Goal: Information Seeking & Learning: Learn about a topic

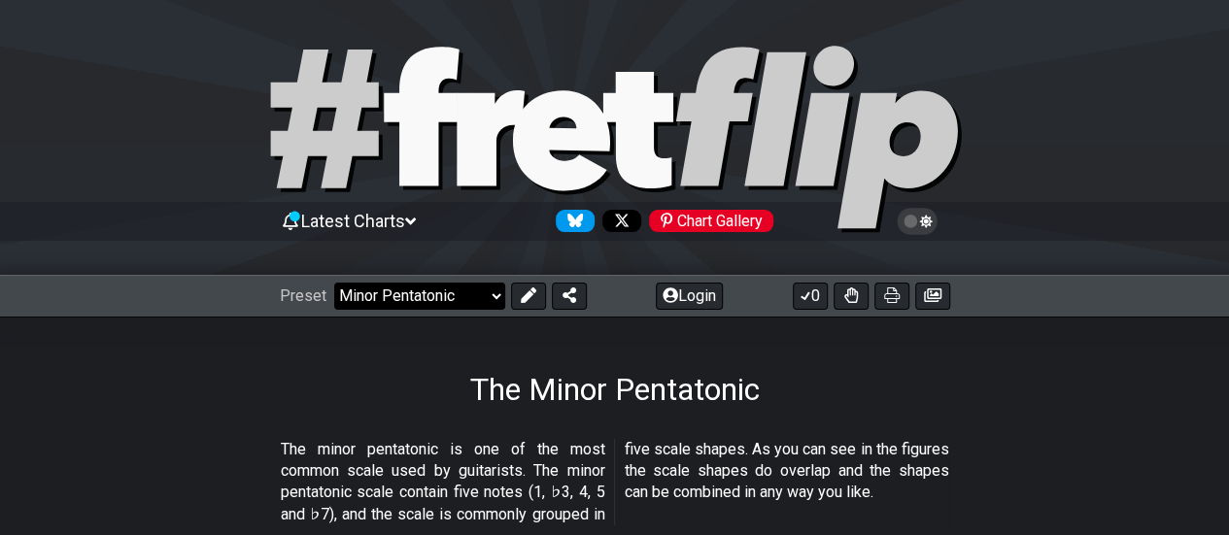
click at [495, 290] on select "Welcome to #fretflip! Initial Preset Custom Preset Minor Pentatonic Major Penta…" at bounding box center [419, 296] width 171 height 27
click at [334, 283] on select "Welcome to #fretflip! Initial Preset Custom Preset Minor Pentatonic Major Penta…" at bounding box center [419, 296] width 171 height 27
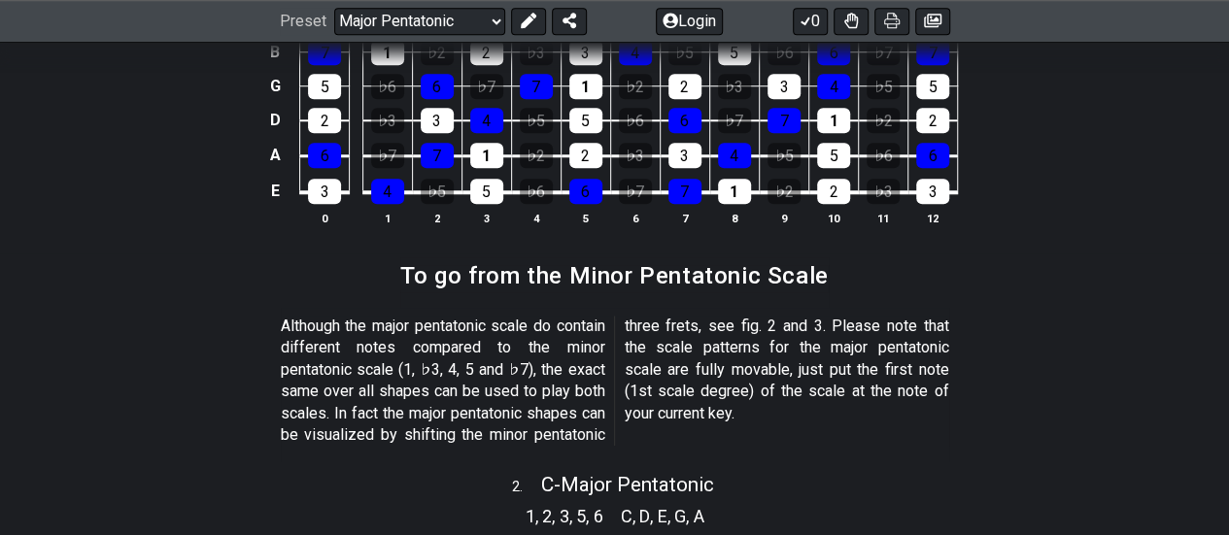
scroll to position [97, 0]
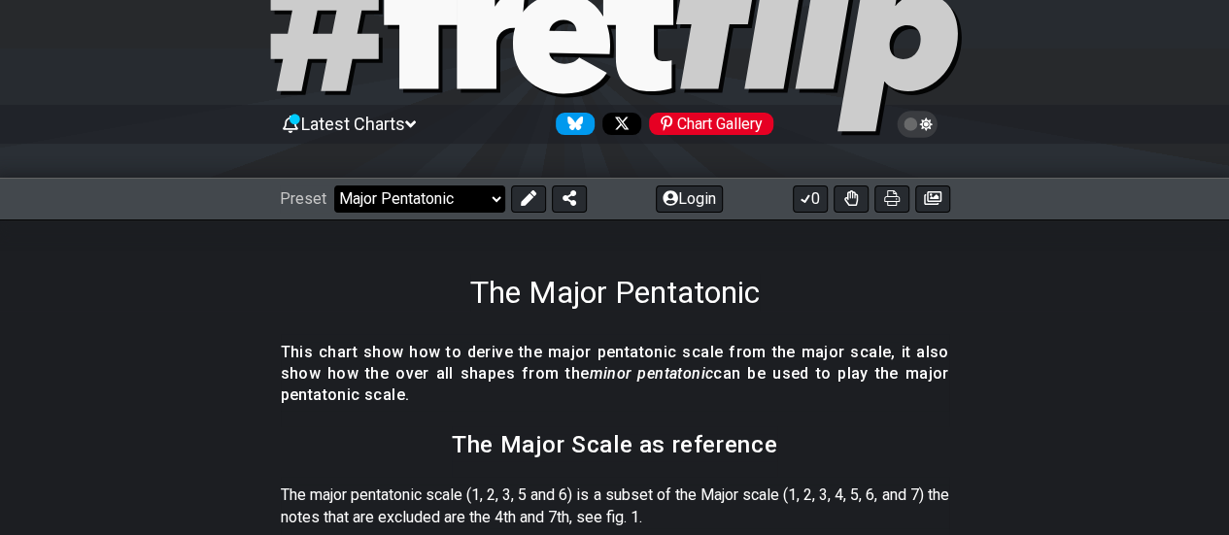
click at [494, 200] on select "Welcome to #fretflip! Initial Preset Custom Preset Minor Pentatonic Major Penta…" at bounding box center [419, 199] width 171 height 27
click at [334, 186] on select "Welcome to #fretflip! Initial Preset Custom Preset Minor Pentatonic Major Penta…" at bounding box center [419, 199] width 171 height 27
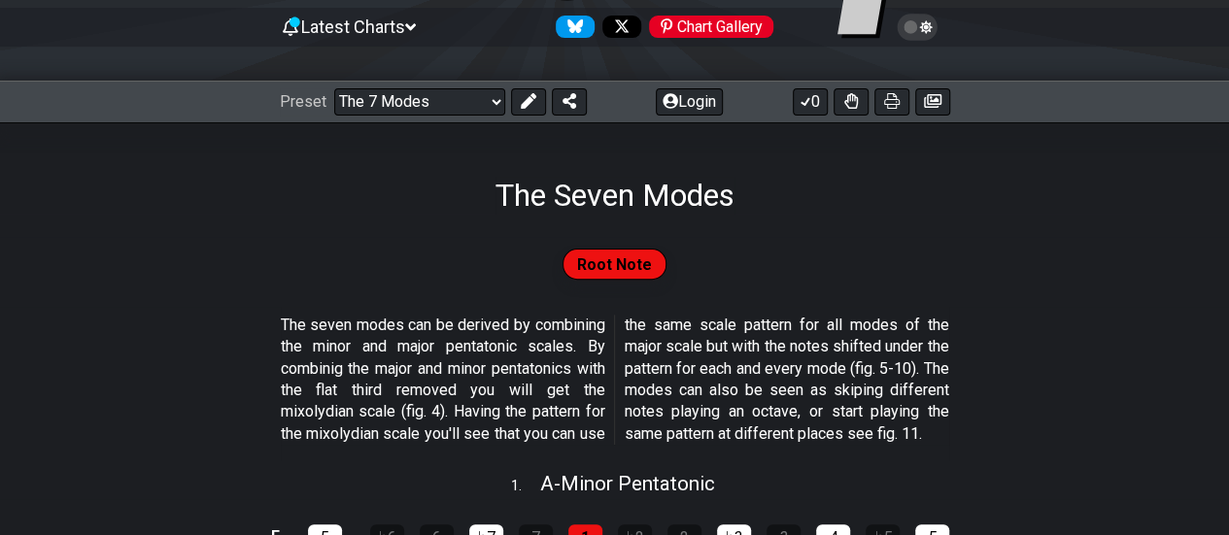
scroll to position [194, 0]
click at [492, 99] on select "Welcome to #fretflip! Initial Preset Custom Preset Minor Pentatonic Major Penta…" at bounding box center [419, 101] width 171 height 27
click at [334, 88] on select "Welcome to #fretflip! Initial Preset Custom Preset Minor Pentatonic Major Penta…" at bounding box center [419, 101] width 171 height 27
select select "/the-caged-system"
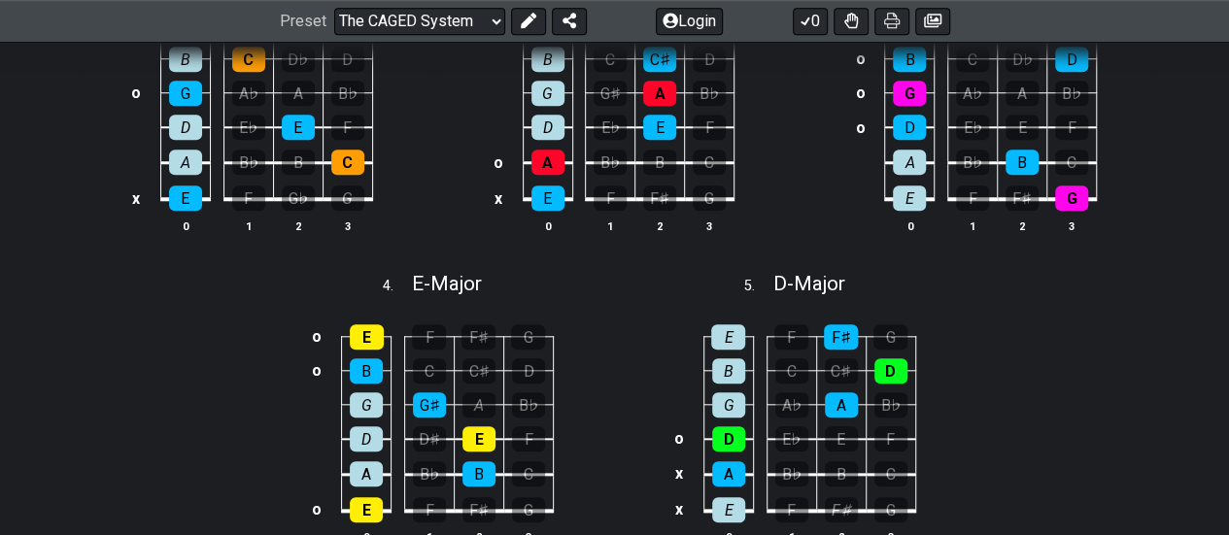
scroll to position [874, 0]
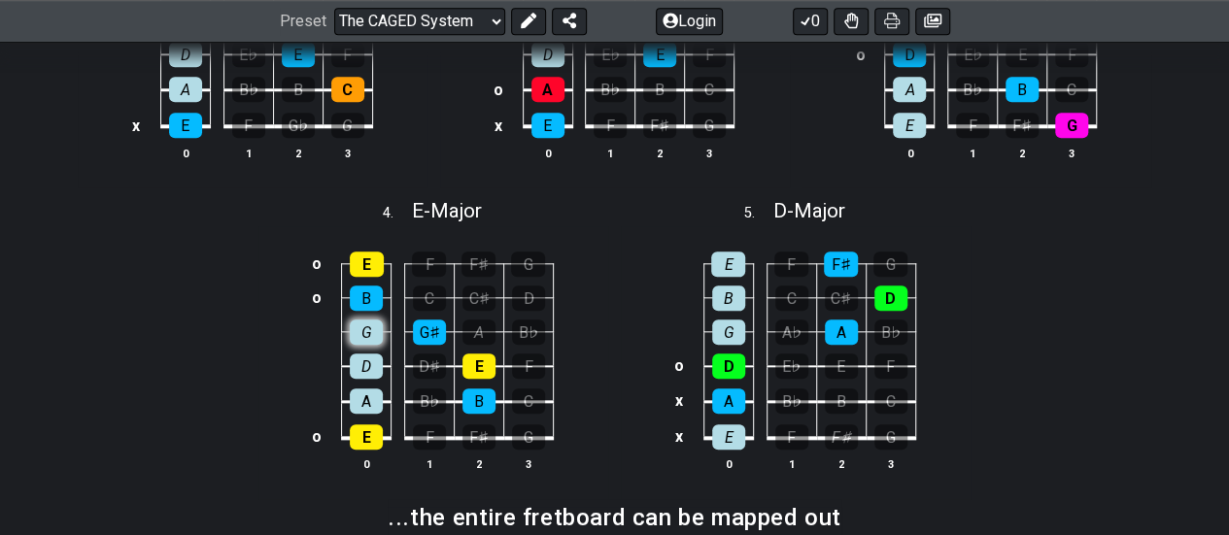
click at [361, 330] on div "G" at bounding box center [366, 332] width 33 height 25
click at [376, 365] on div "D" at bounding box center [366, 366] width 33 height 25
click at [374, 403] on div "A" at bounding box center [366, 401] width 33 height 25
click at [370, 364] on div "D" at bounding box center [366, 366] width 33 height 25
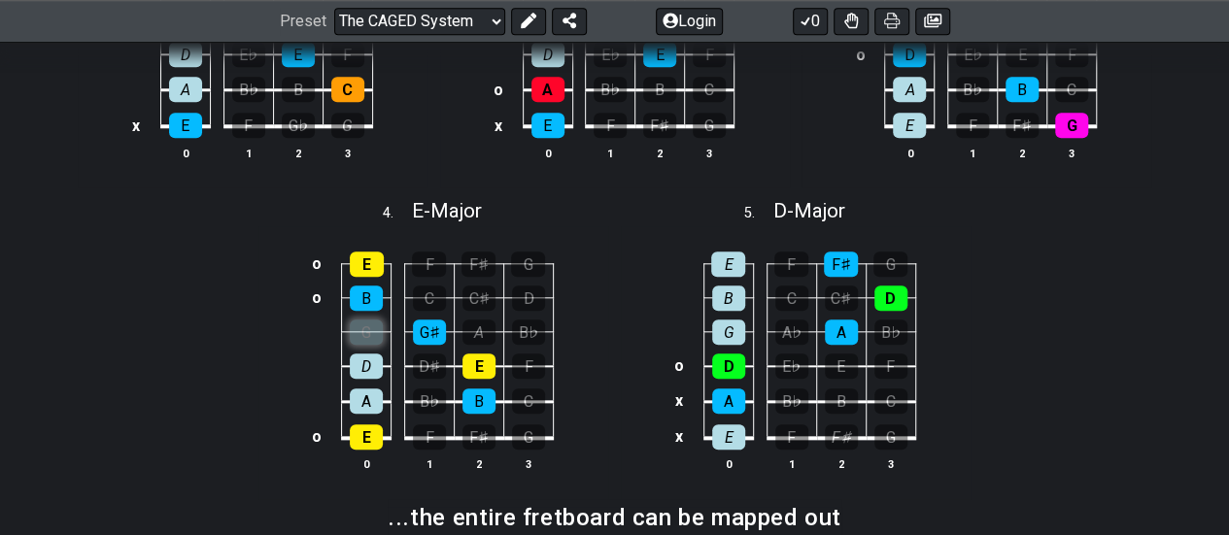
click at [369, 331] on div "G" at bounding box center [366, 332] width 33 height 25
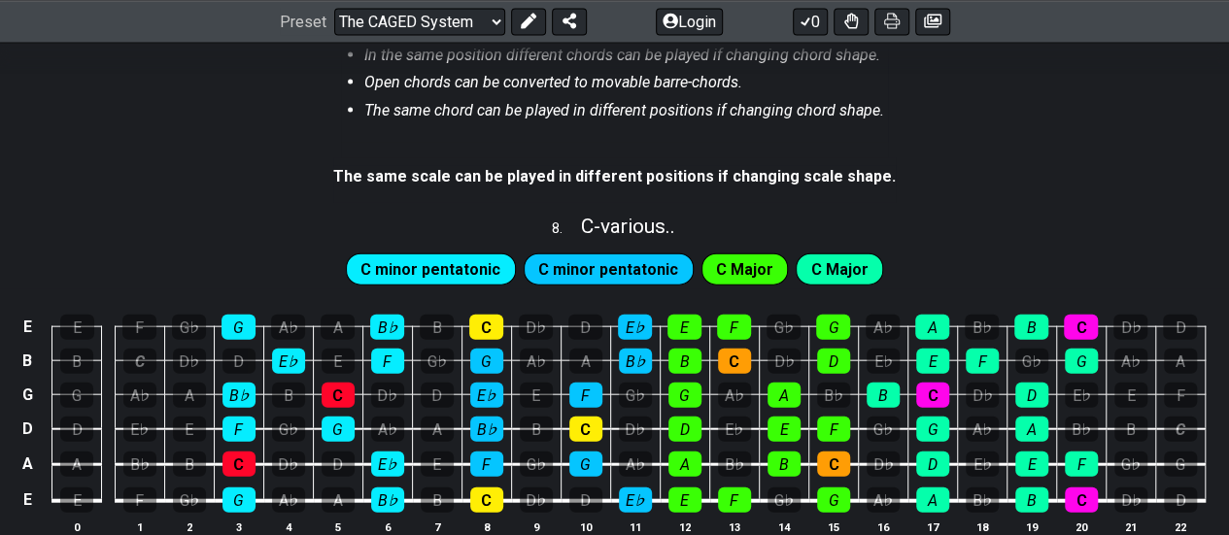
scroll to position [2137, 0]
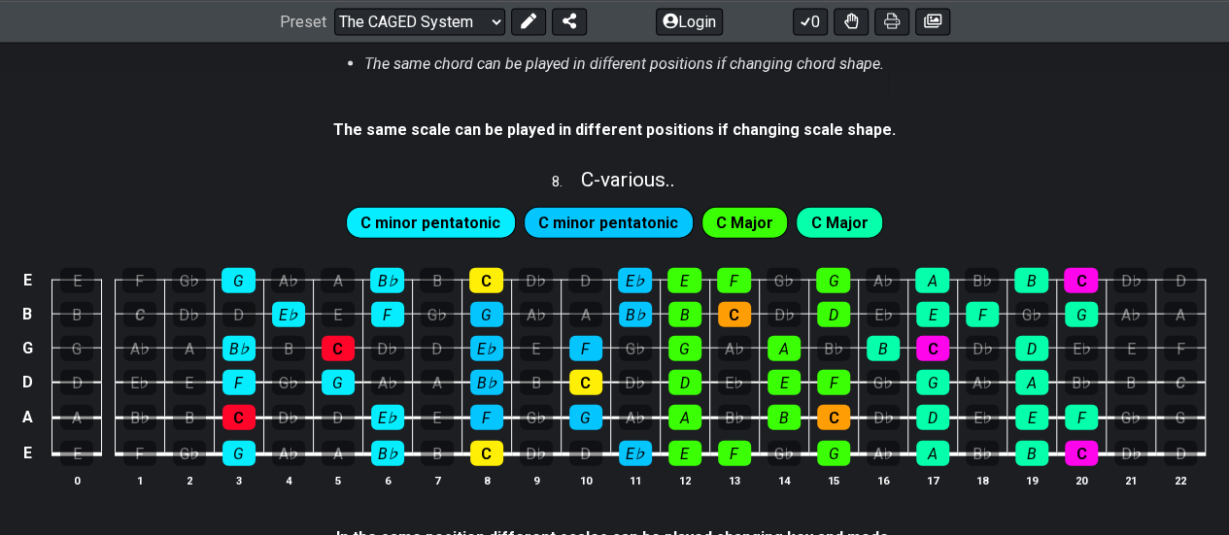
click at [464, 214] on span "C minor pentatonic" at bounding box center [430, 224] width 140 height 28
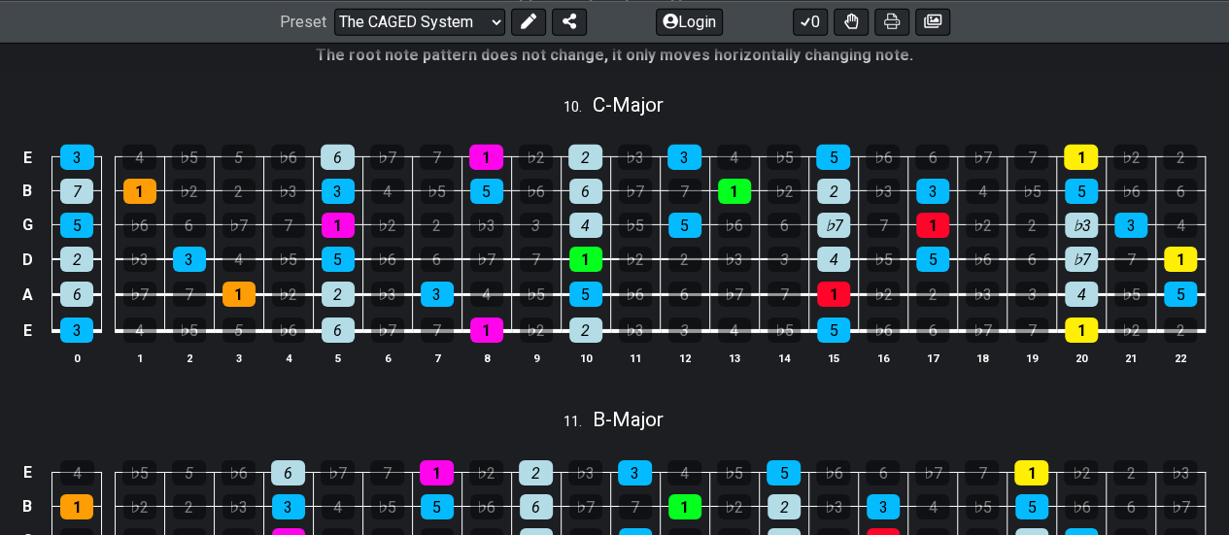
scroll to position [3108, 0]
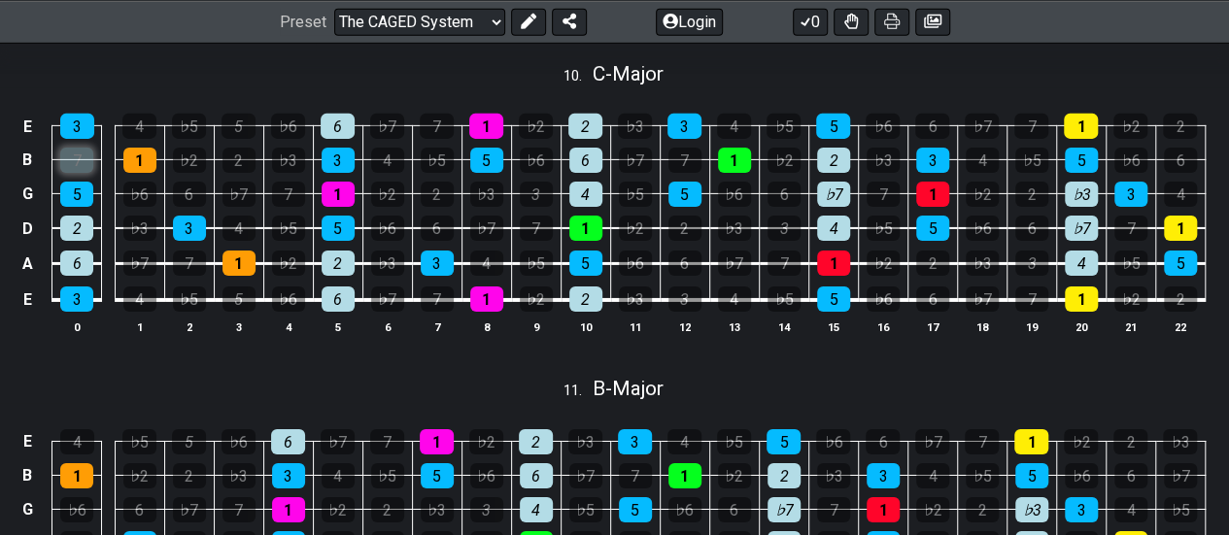
click at [90, 148] on div "7" at bounding box center [76, 160] width 33 height 25
click at [85, 152] on div "7" at bounding box center [76, 160] width 33 height 25
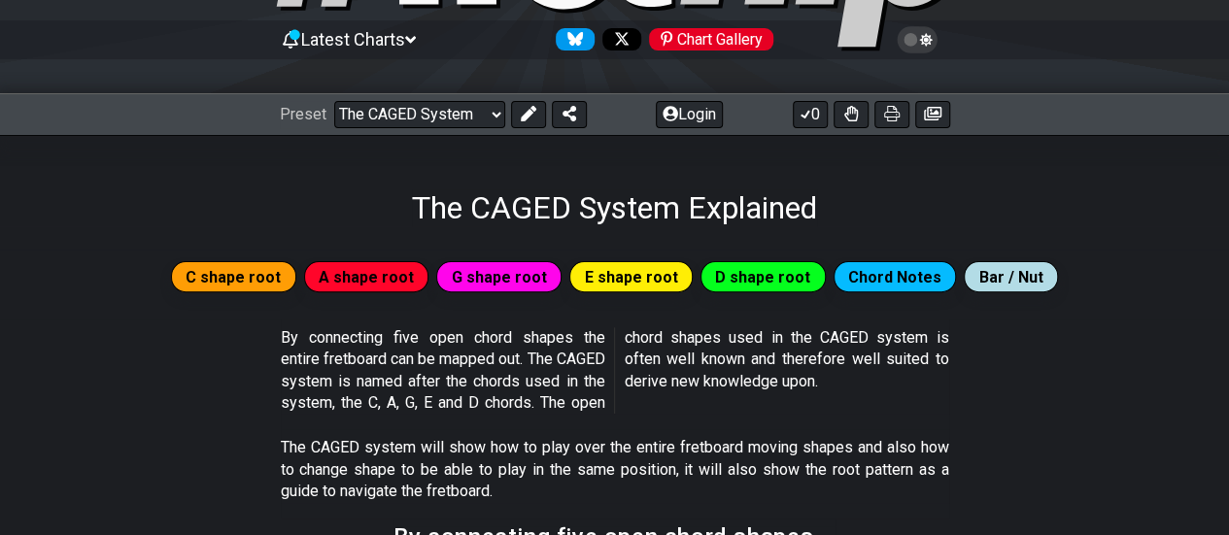
scroll to position [0, 0]
